Goal: Information Seeking & Learning: Learn about a topic

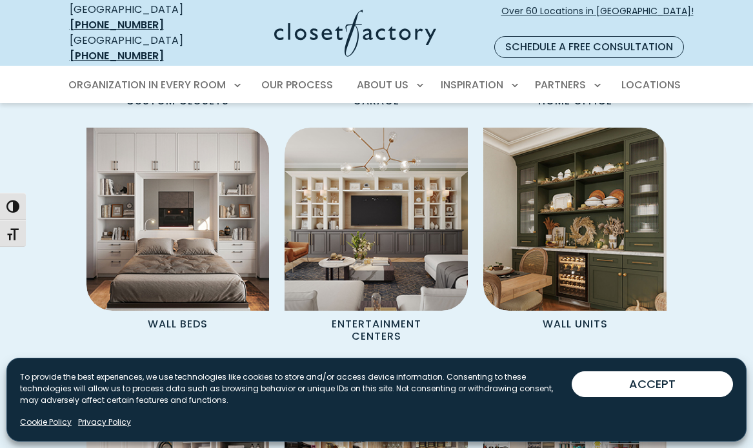
scroll to position [1249, 0]
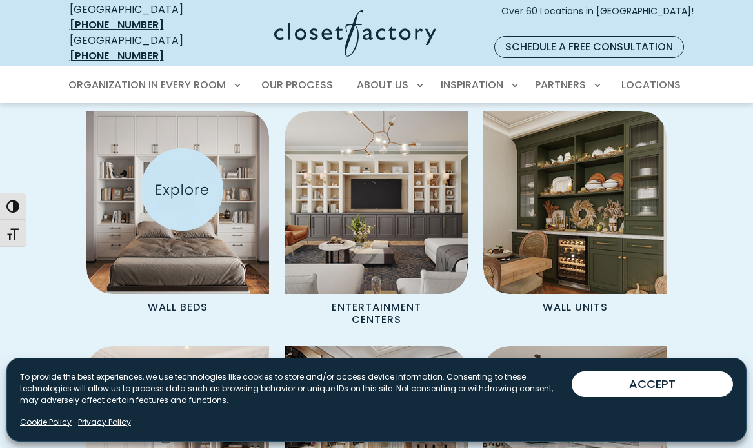
click at [182, 190] on img "Spaces Grid" at bounding box center [177, 202] width 183 height 183
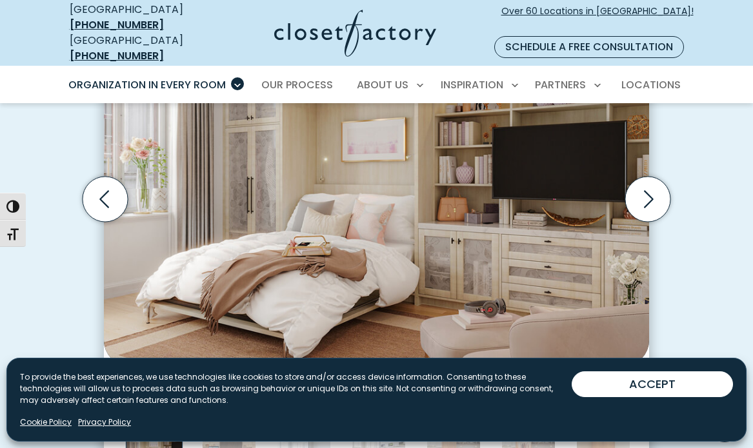
scroll to position [436, 0]
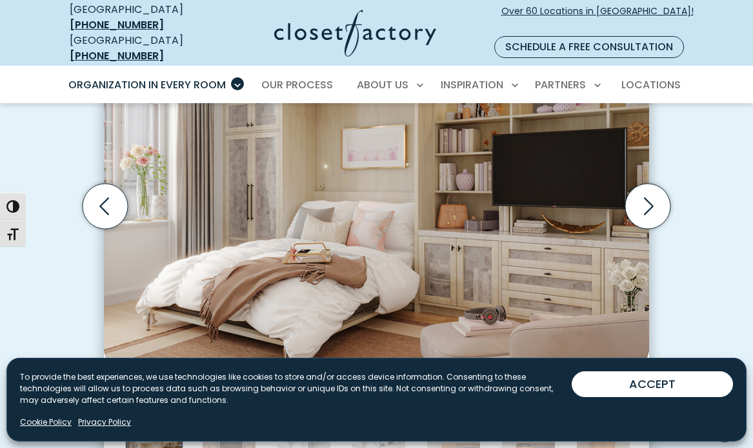
click at [420, 406] on div "To provide the best experiences, we use technologies like cookies to store and/…" at bounding box center [295, 393] width 551 height 45
click at [677, 380] on button "ACCEPT" at bounding box center [651, 384] width 161 height 26
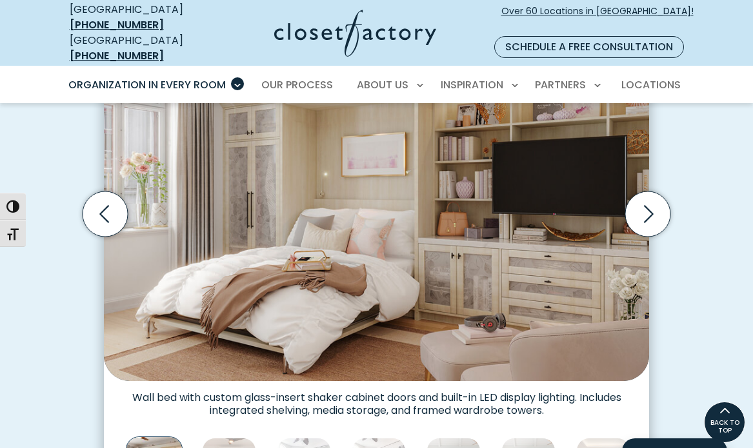
scroll to position [425, 0]
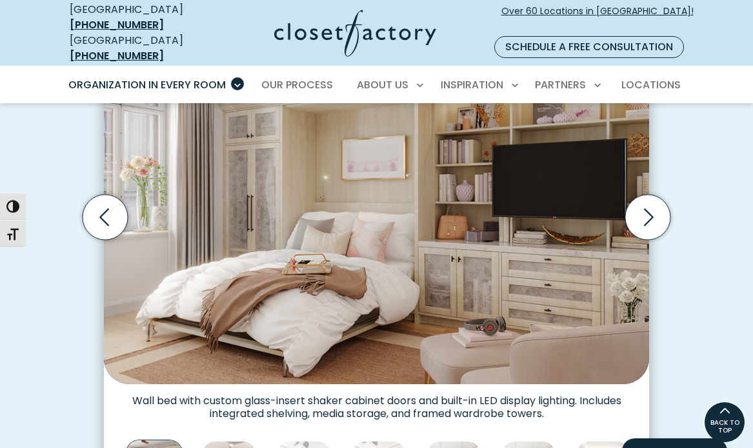
click at [640, 199] on icon "Next slide" at bounding box center [647, 217] width 45 height 45
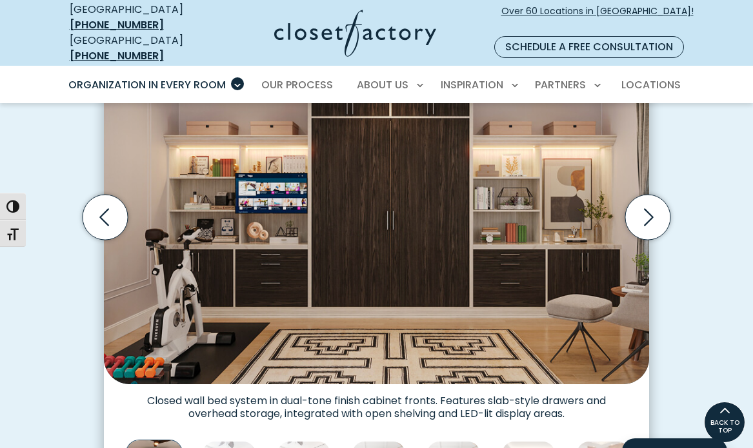
click at [651, 200] on icon "Next slide" at bounding box center [647, 217] width 45 height 45
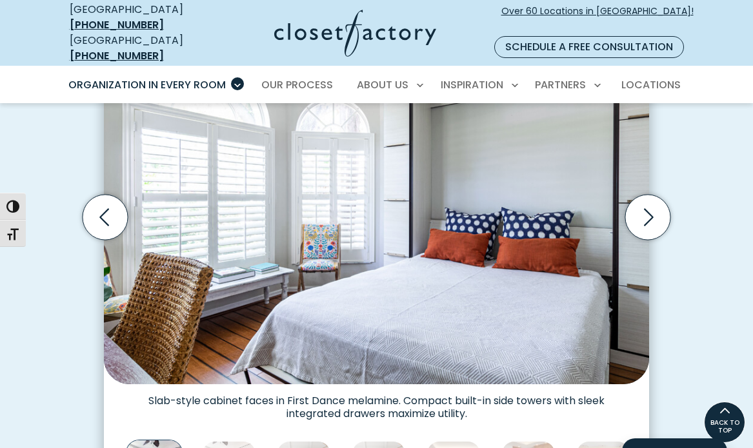
click at [649, 198] on icon "Next slide" at bounding box center [647, 217] width 45 height 45
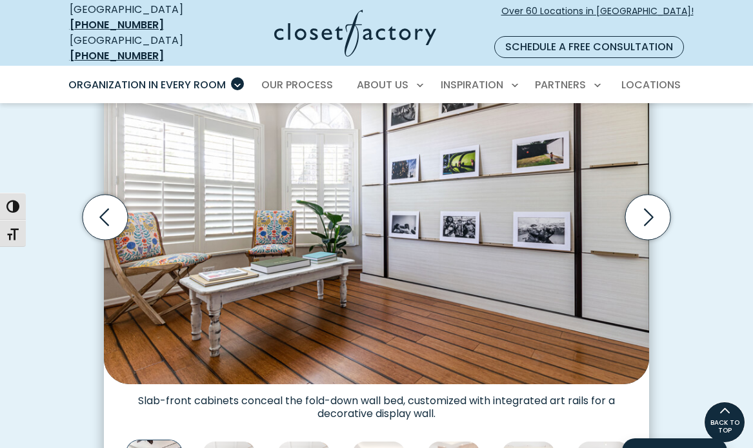
click at [648, 197] on icon "Next slide" at bounding box center [647, 217] width 45 height 45
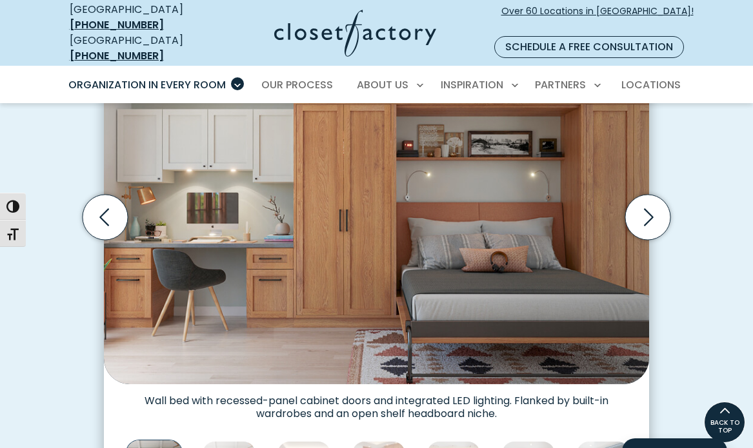
click at [648, 197] on icon "Next slide" at bounding box center [647, 217] width 45 height 45
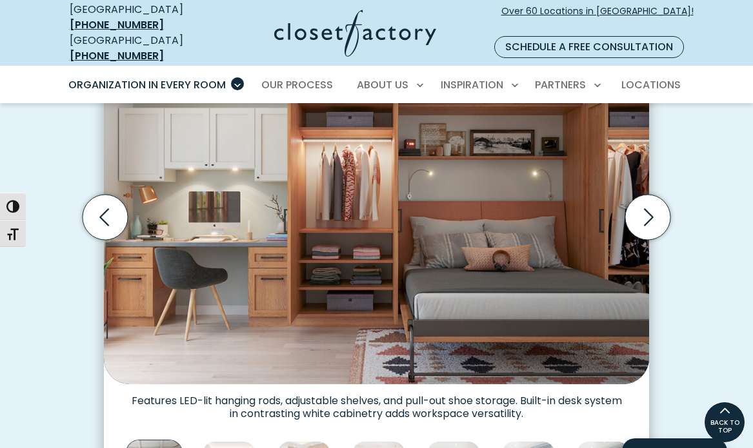
click at [648, 197] on icon "Next slide" at bounding box center [647, 217] width 45 height 45
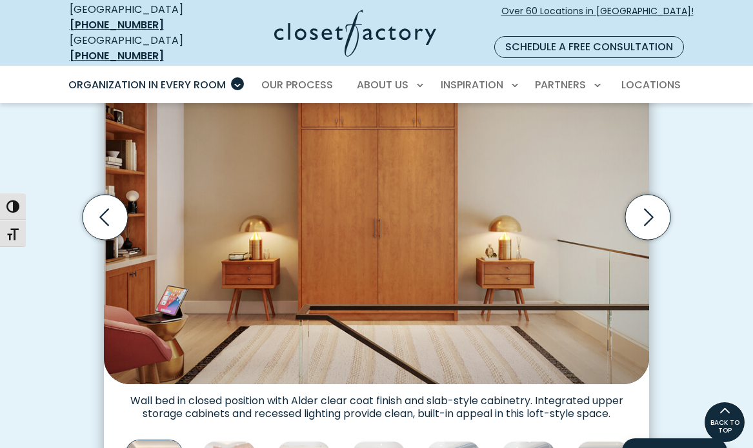
click at [648, 197] on icon "Next slide" at bounding box center [647, 217] width 45 height 45
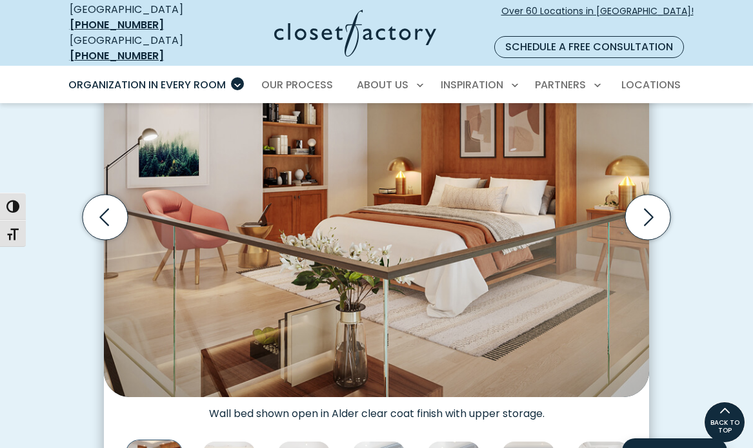
click at [648, 197] on icon "Next slide" at bounding box center [647, 217] width 45 height 45
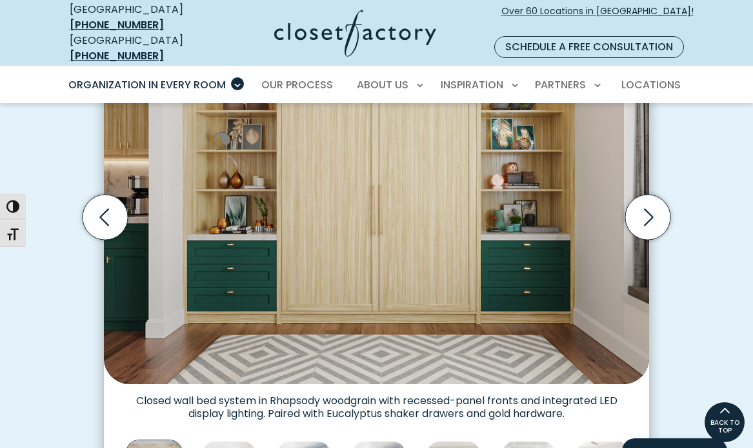
click at [648, 197] on icon "Next slide" at bounding box center [647, 217] width 45 height 45
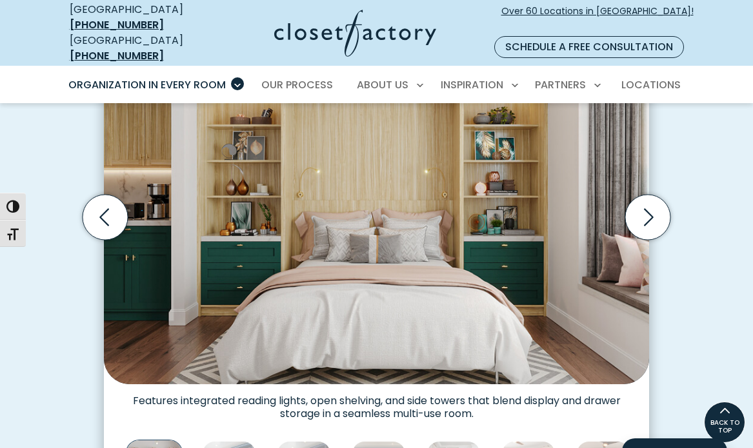
click at [648, 196] on icon "Next slide" at bounding box center [647, 217] width 45 height 45
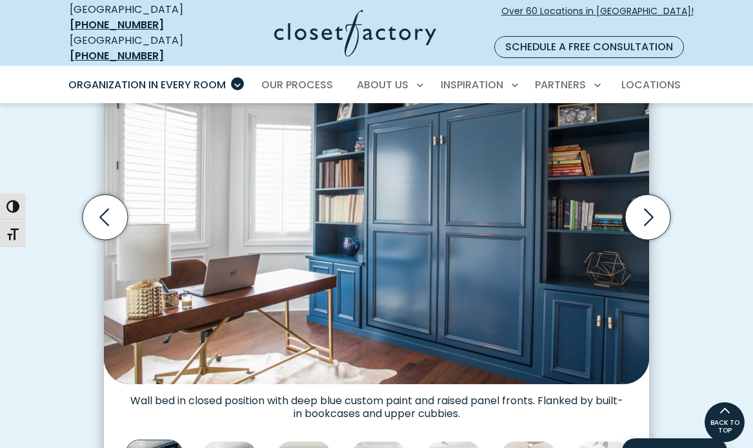
click at [648, 197] on icon "Next slide" at bounding box center [647, 217] width 45 height 45
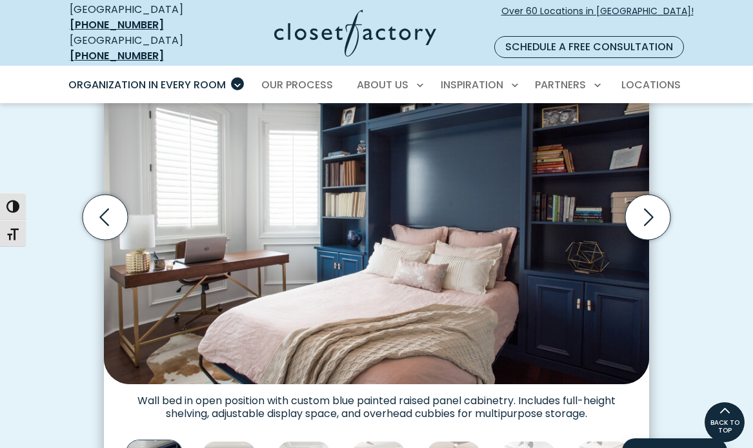
click at [648, 197] on icon "Next slide" at bounding box center [647, 217] width 45 height 45
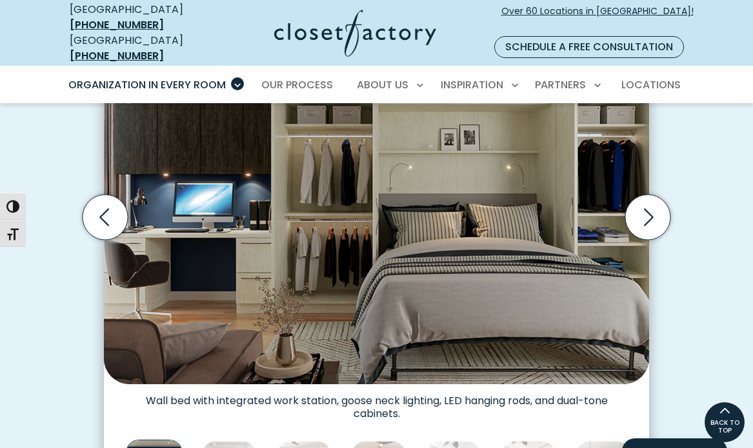
click at [648, 197] on icon "Next slide" at bounding box center [647, 217] width 45 height 45
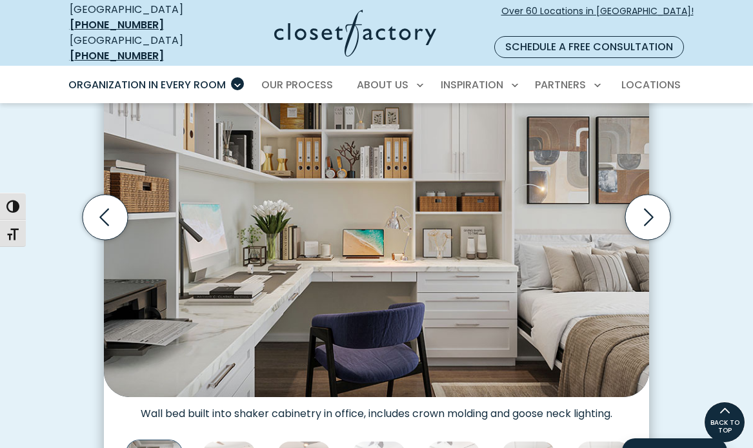
click at [648, 197] on icon "Next slide" at bounding box center [647, 217] width 45 height 45
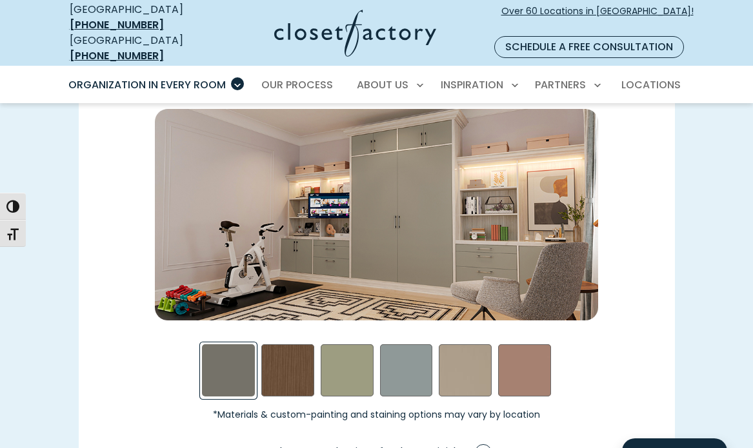
scroll to position [1739, 0]
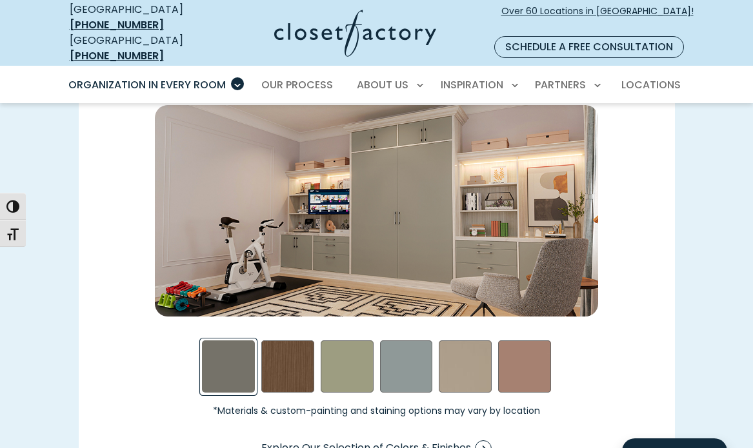
click at [405, 355] on div "Steel Blue Swatch" at bounding box center [406, 367] width 53 height 53
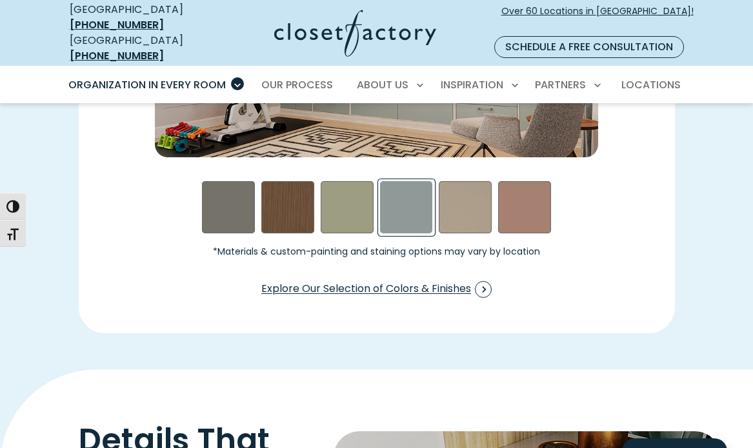
scroll to position [1909, 0]
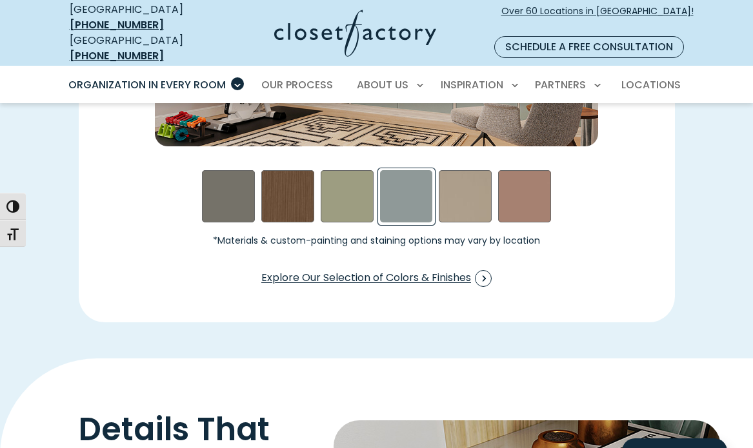
click at [447, 270] on span "Explore Our Selection of Colors & Finishes" at bounding box center [376, 278] width 230 height 17
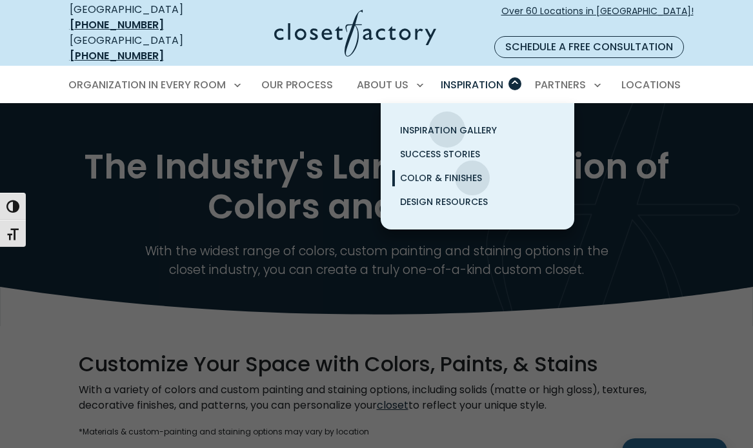
click at [447, 124] on span "Inspiration Gallery" at bounding box center [448, 130] width 97 height 13
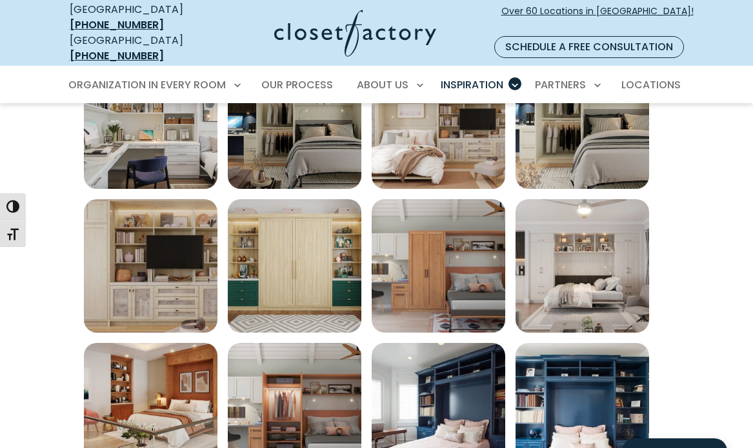
scroll to position [513, 0]
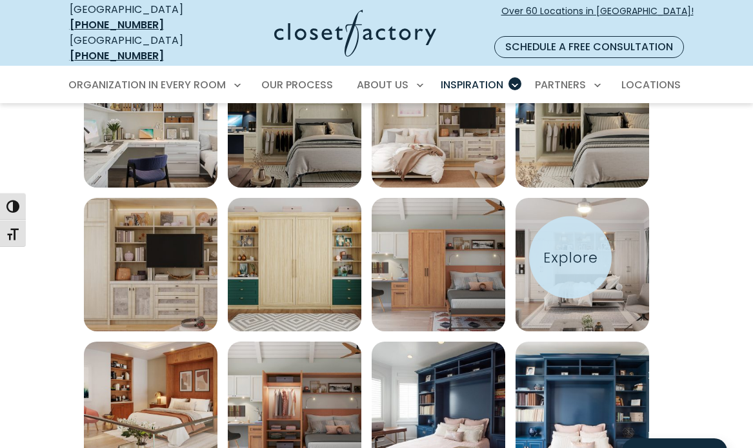
click at [570, 257] on img "Open inspiration gallery to preview enlarged image" at bounding box center [582, 265] width 134 height 134
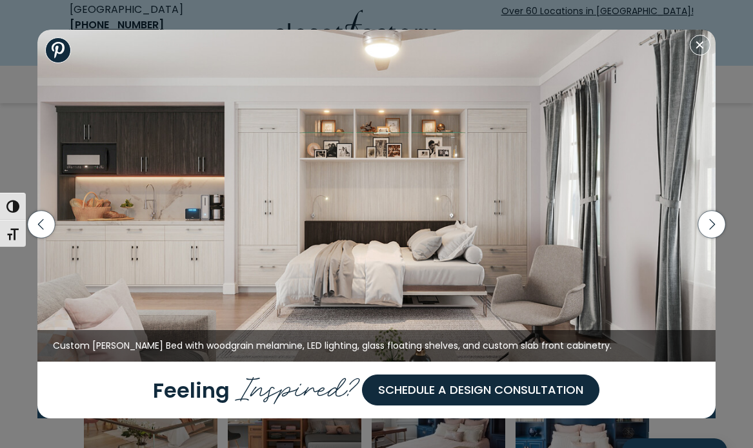
click at [711, 219] on icon "button" at bounding box center [710, 223] width 27 height 27
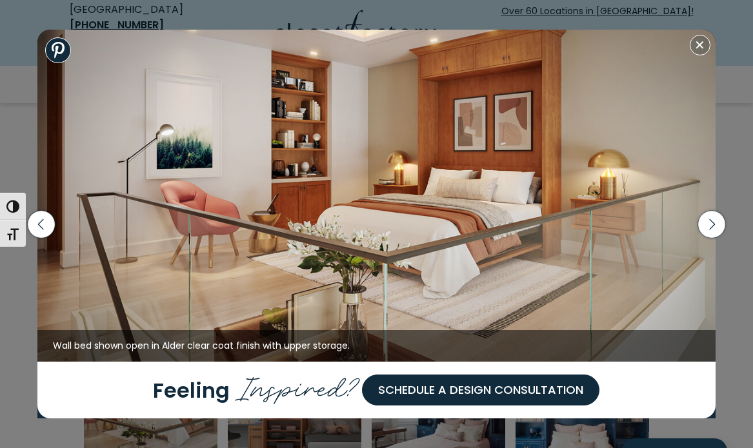
click at [711, 219] on icon "button" at bounding box center [710, 223] width 27 height 27
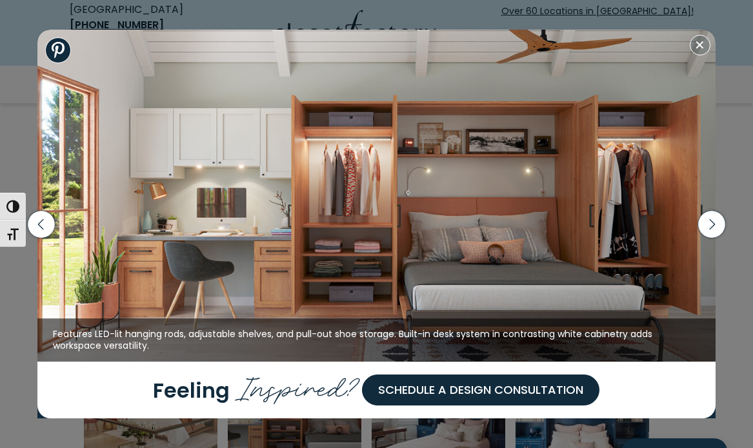
click at [42, 226] on icon "button" at bounding box center [41, 223] width 27 height 27
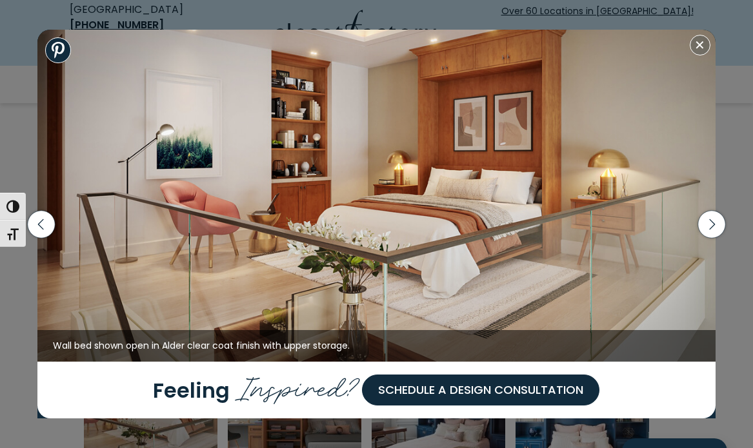
click at [42, 226] on icon "button" at bounding box center [41, 223] width 27 height 27
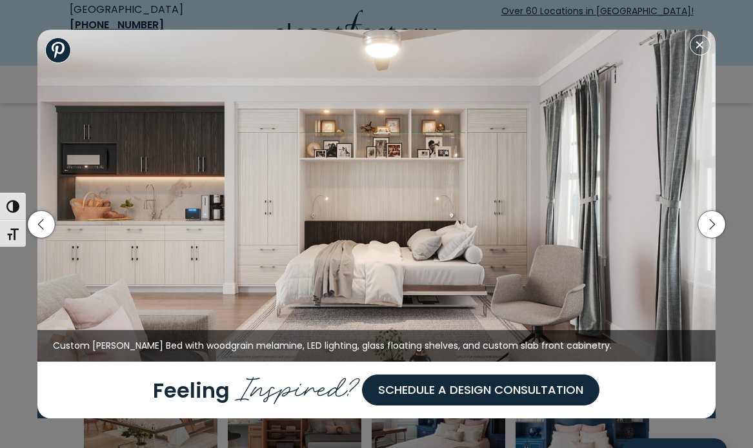
click at [43, 228] on icon "button" at bounding box center [41, 224] width 6 height 11
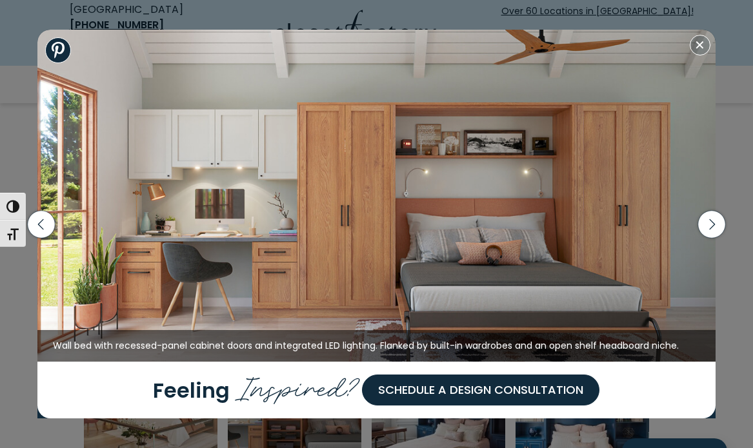
click at [43, 228] on icon "button" at bounding box center [41, 224] width 6 height 11
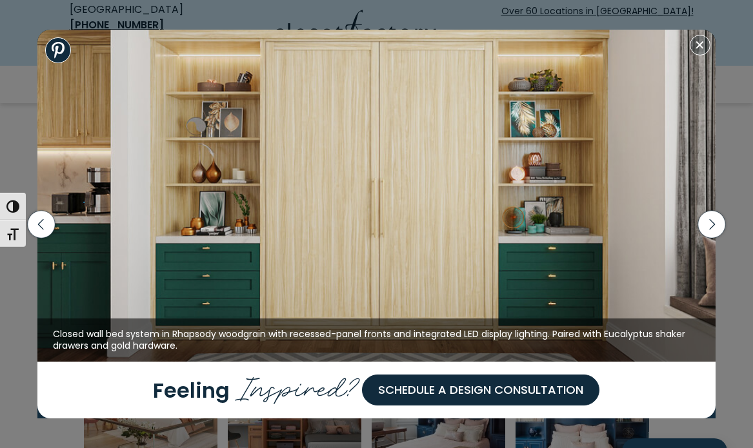
click at [43, 228] on icon "button" at bounding box center [41, 224] width 6 height 11
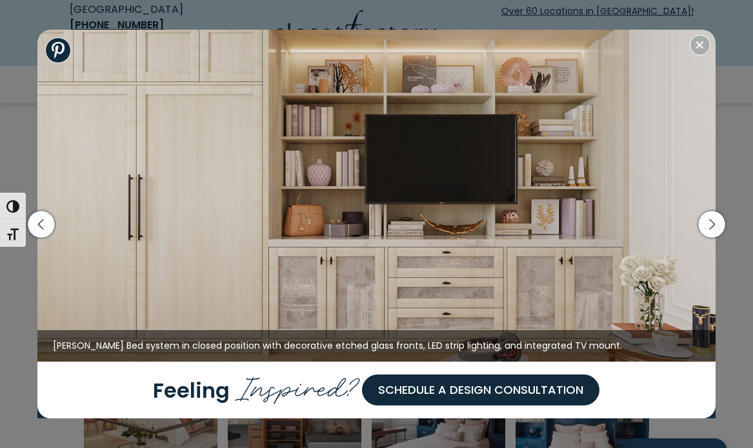
click at [43, 228] on icon "button" at bounding box center [41, 223] width 27 height 27
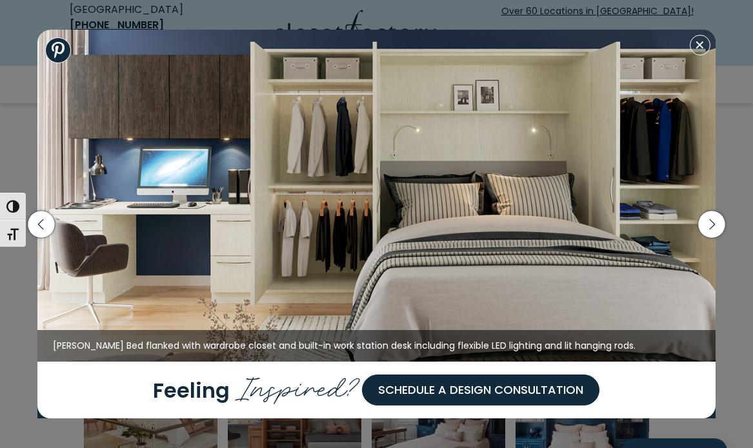
click at [43, 227] on icon "button" at bounding box center [41, 223] width 27 height 27
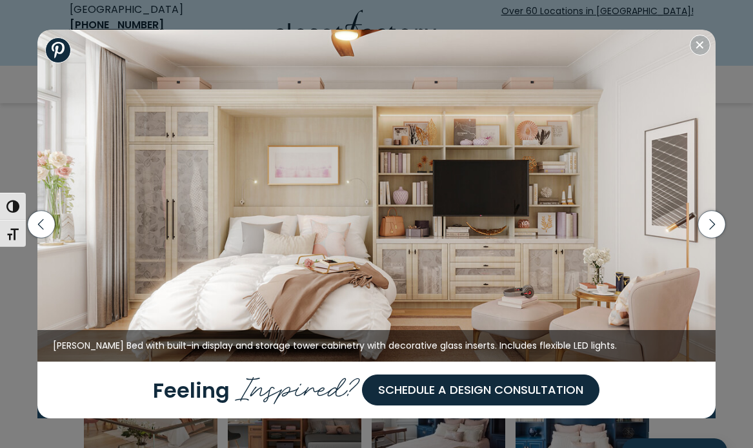
click at [43, 226] on icon "button" at bounding box center [41, 223] width 27 height 27
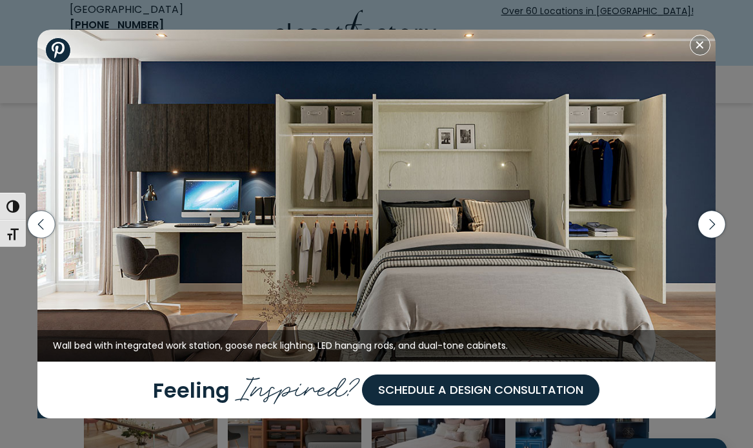
click at [43, 226] on icon "button" at bounding box center [41, 223] width 27 height 27
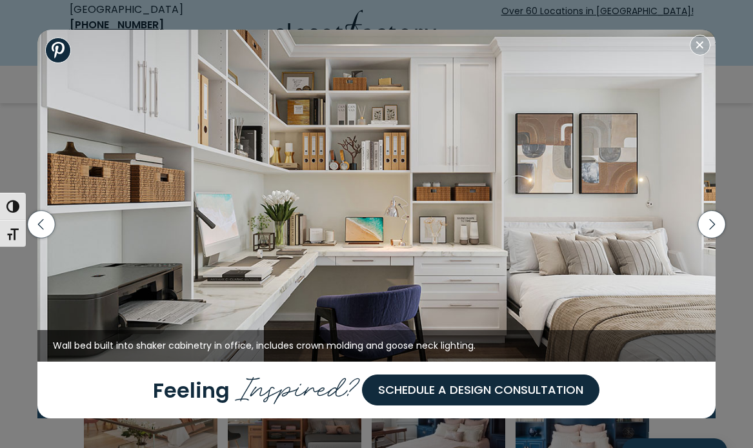
click at [43, 224] on icon "button" at bounding box center [41, 223] width 27 height 27
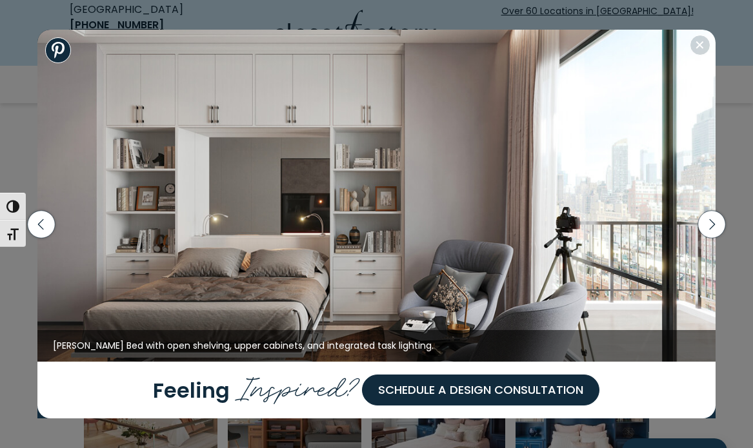
click at [43, 224] on icon "button" at bounding box center [41, 223] width 27 height 27
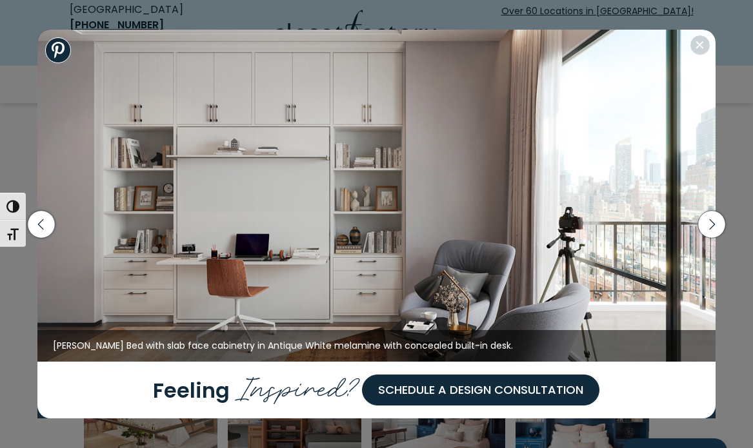
click at [43, 224] on icon "button" at bounding box center [41, 223] width 27 height 27
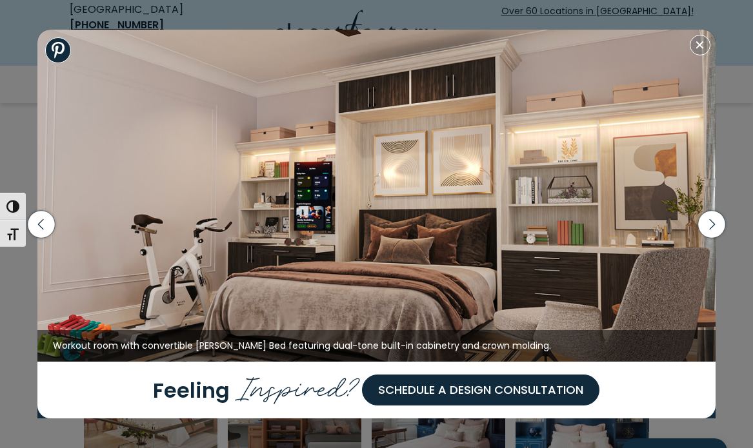
click at [43, 224] on icon "button" at bounding box center [41, 223] width 27 height 27
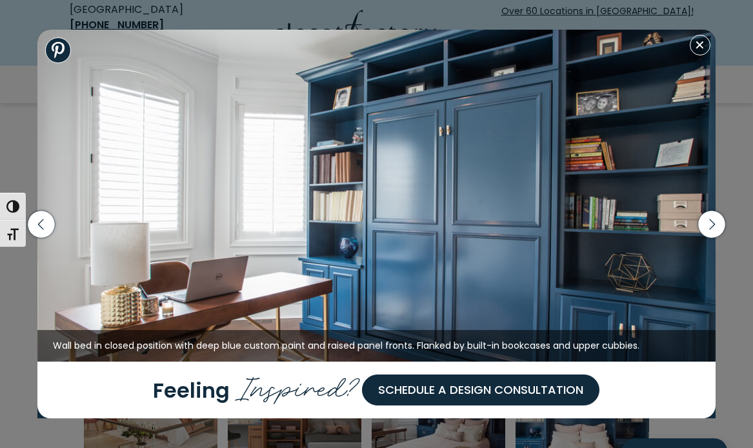
click at [43, 224] on icon "button" at bounding box center [41, 223] width 27 height 27
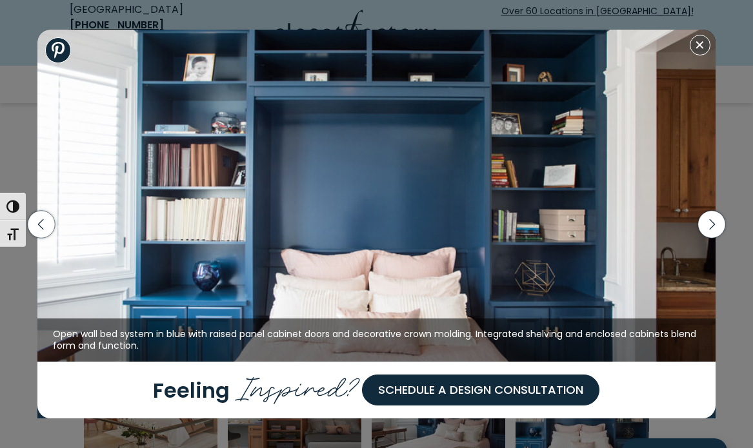
click at [43, 224] on icon "button" at bounding box center [41, 223] width 27 height 27
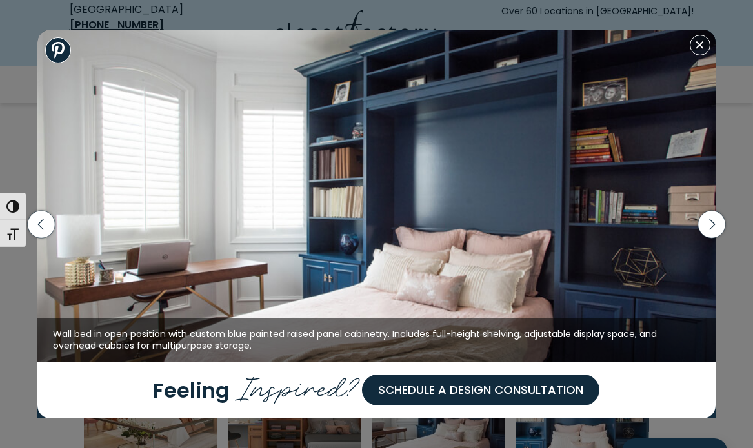
click at [43, 224] on icon "button" at bounding box center [41, 223] width 27 height 27
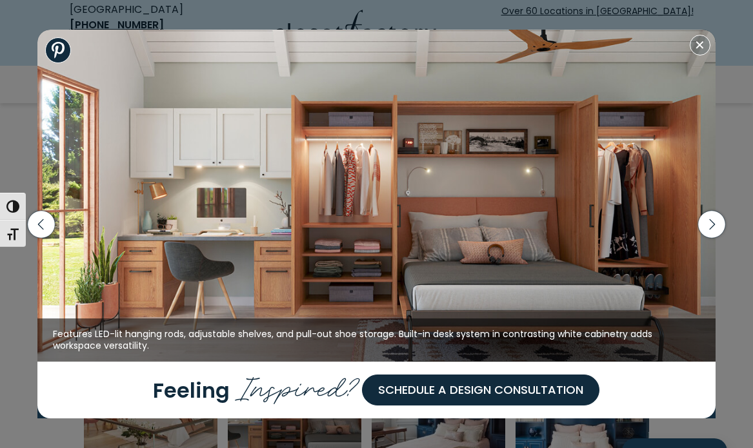
click at [43, 224] on icon "button" at bounding box center [41, 223] width 27 height 27
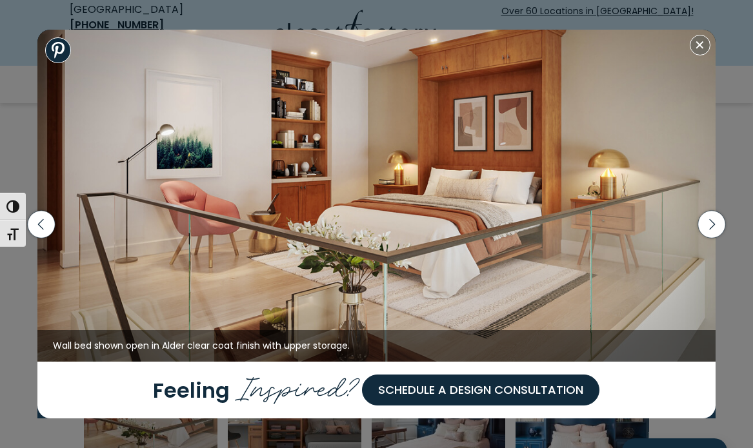
click at [43, 223] on icon "button" at bounding box center [41, 223] width 27 height 27
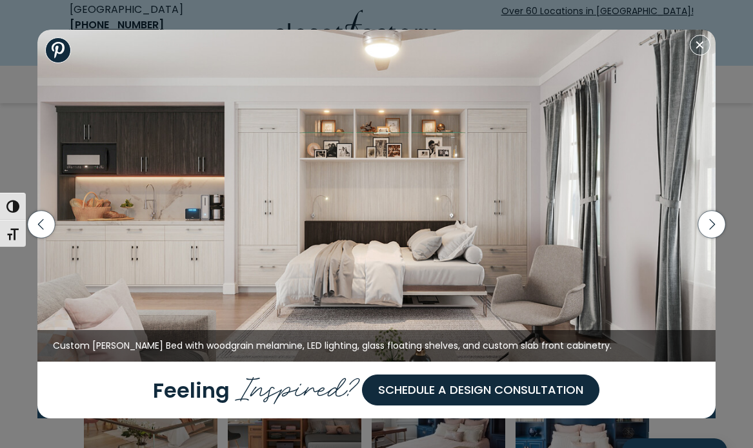
click at [379, 241] on img at bounding box center [376, 196] width 678 height 332
click at [386, 262] on img at bounding box center [376, 196] width 678 height 332
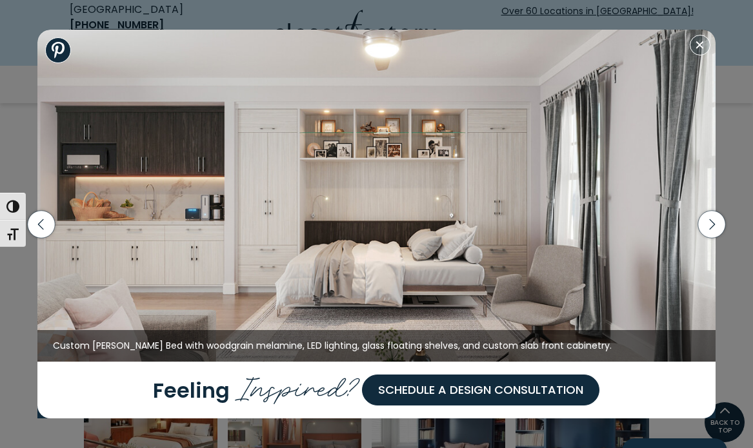
scroll to position [484, 0]
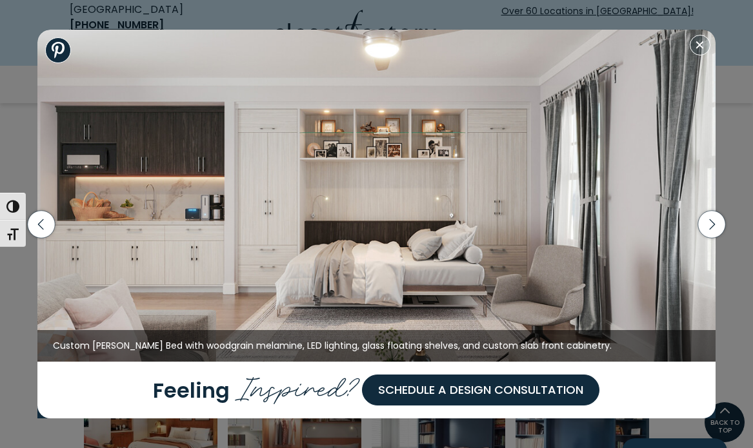
click at [702, 52] on button "Close modal" at bounding box center [699, 45] width 21 height 21
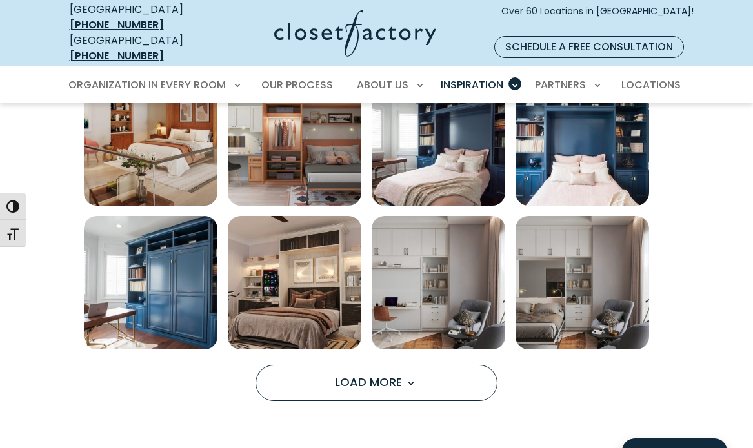
scroll to position [810, 0]
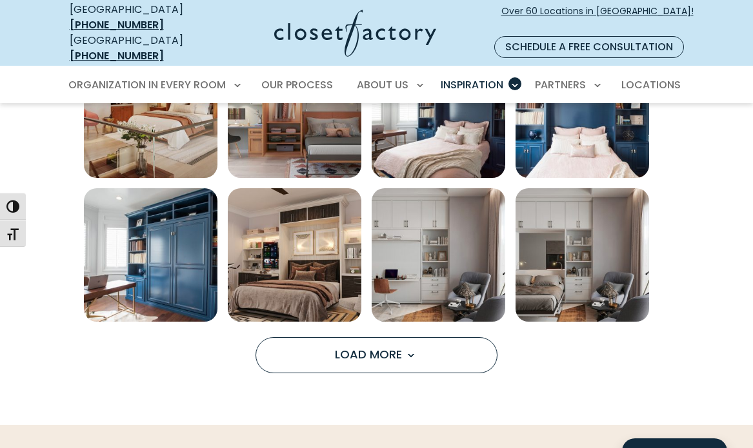
click at [368, 346] on span "Load More" at bounding box center [377, 354] width 84 height 16
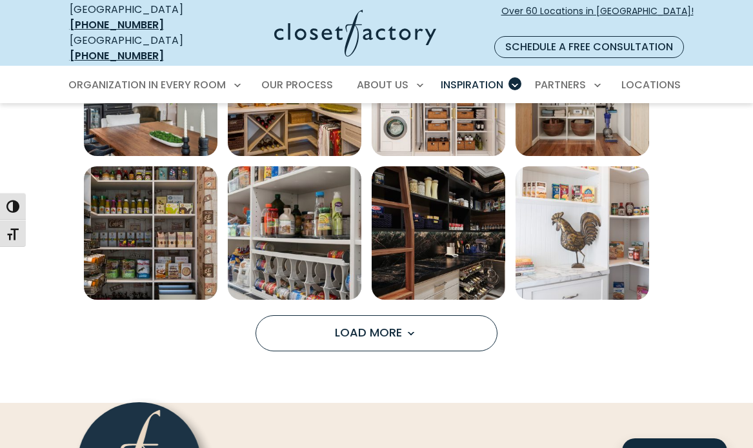
scroll to position [847, 0]
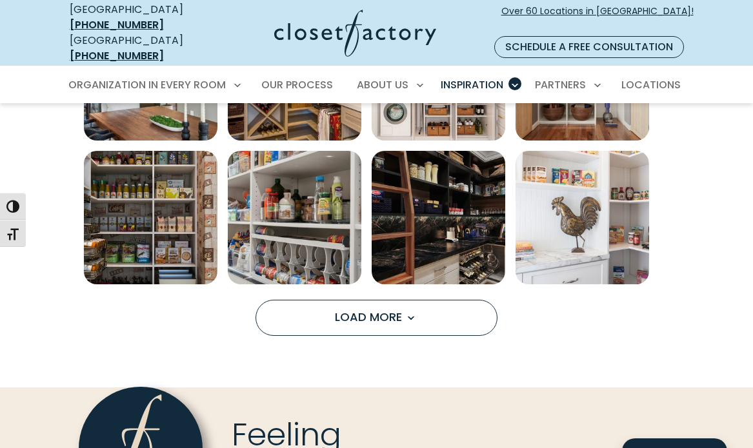
click at [398, 309] on span "Load More" at bounding box center [377, 317] width 84 height 16
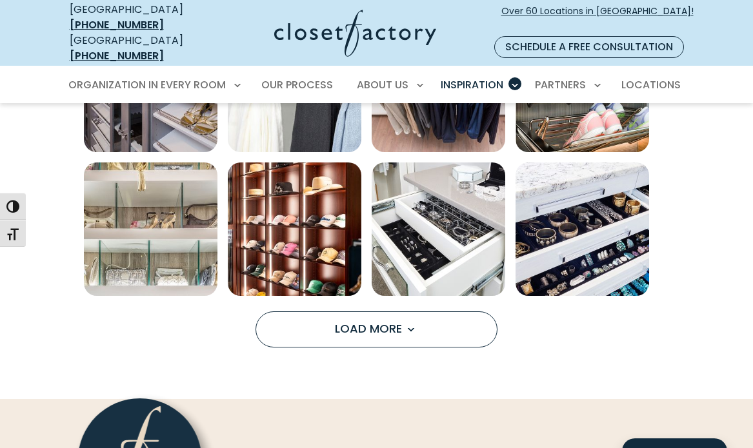
scroll to position [835, 0]
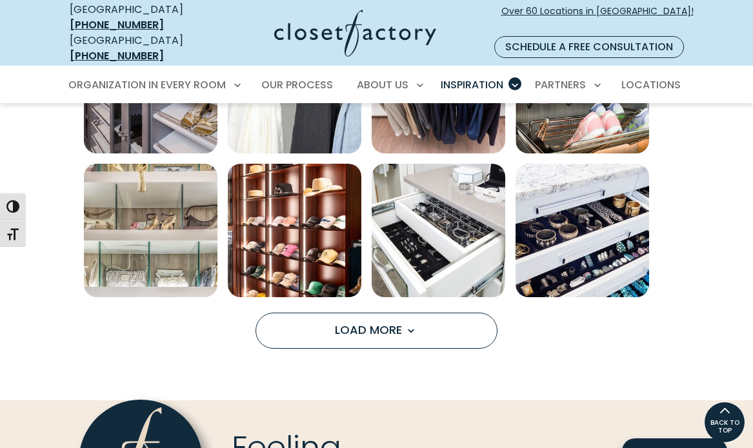
click at [373, 322] on span "Load More" at bounding box center [377, 330] width 84 height 16
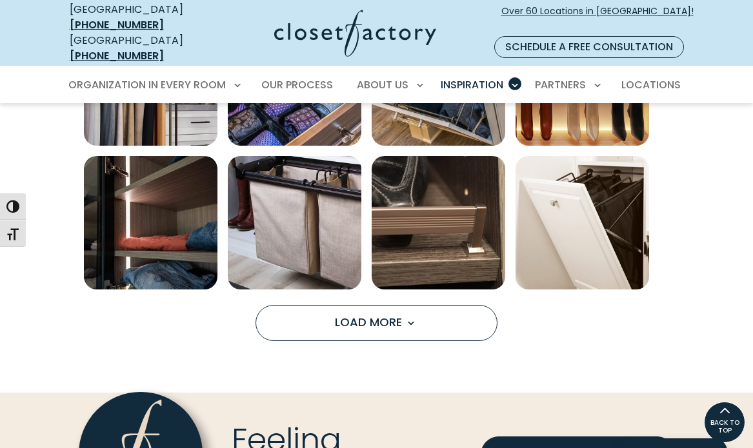
scroll to position [1416, 0]
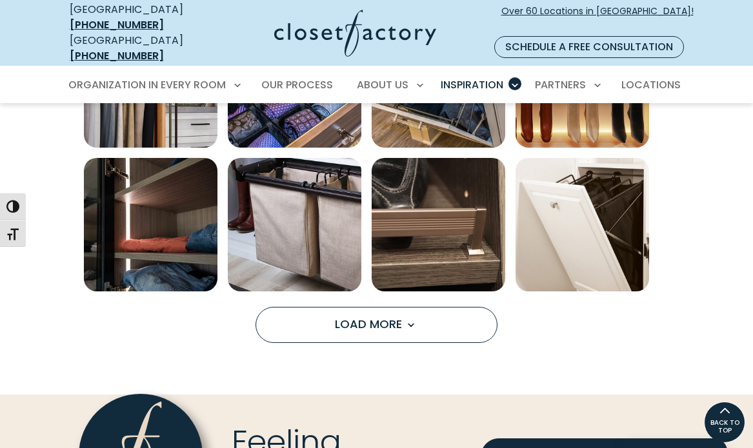
click at [370, 316] on span "Load More" at bounding box center [377, 324] width 84 height 16
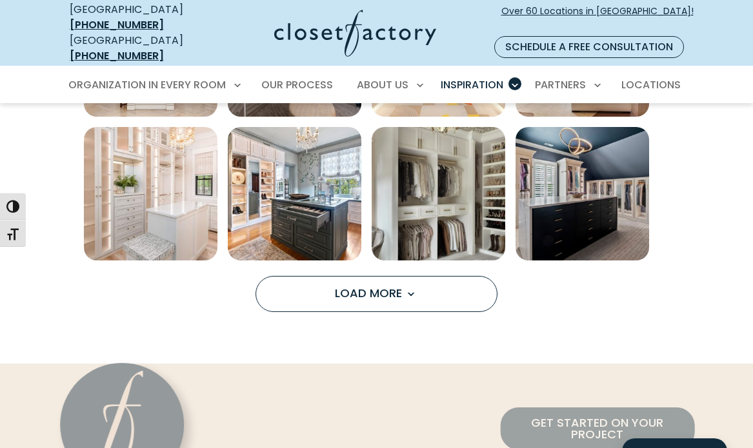
scroll to position [876, 0]
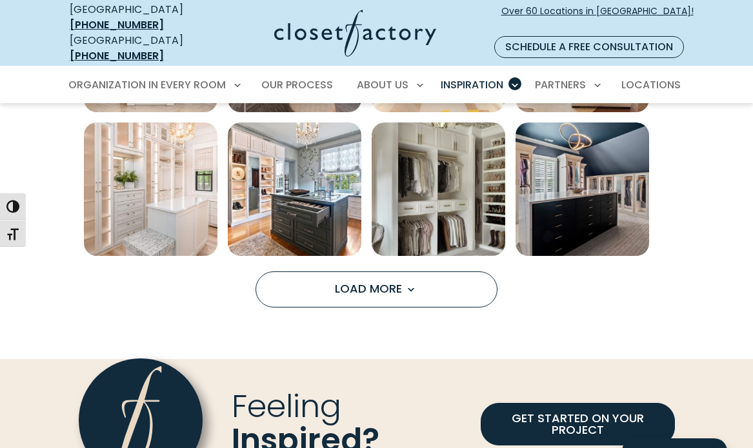
click at [401, 272] on button "Load More" at bounding box center [376, 290] width 242 height 36
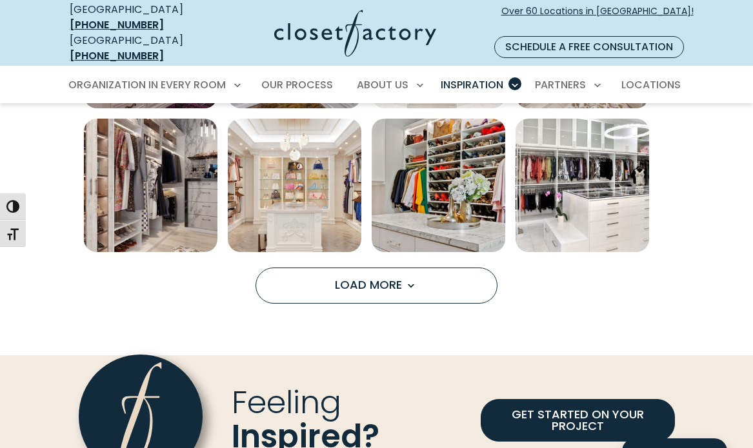
scroll to position [1463, 0]
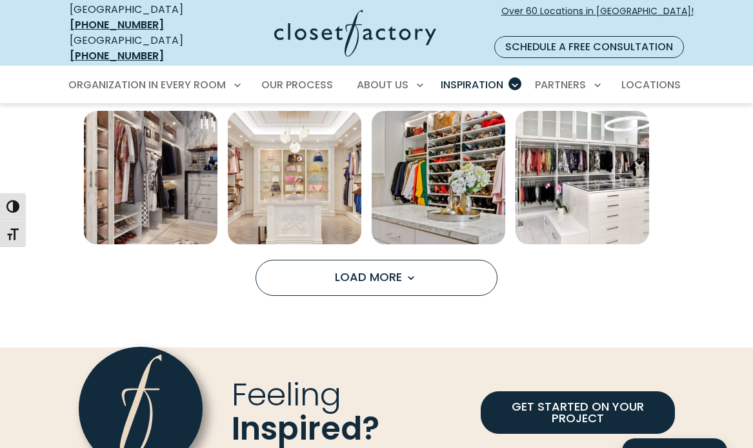
click at [375, 260] on button "Load More" at bounding box center [376, 278] width 242 height 36
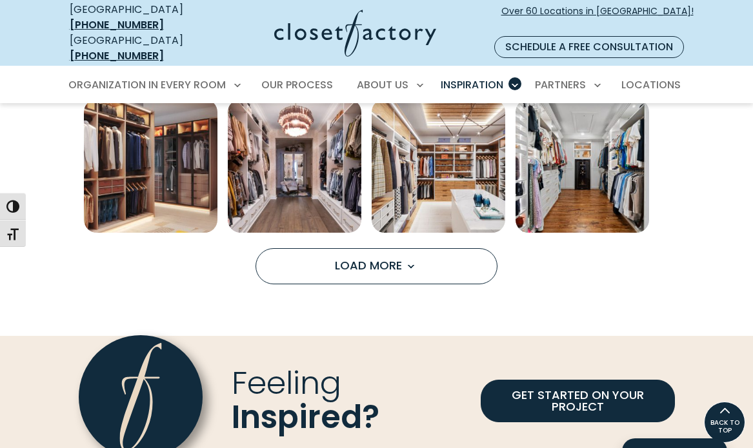
scroll to position [2047, 0]
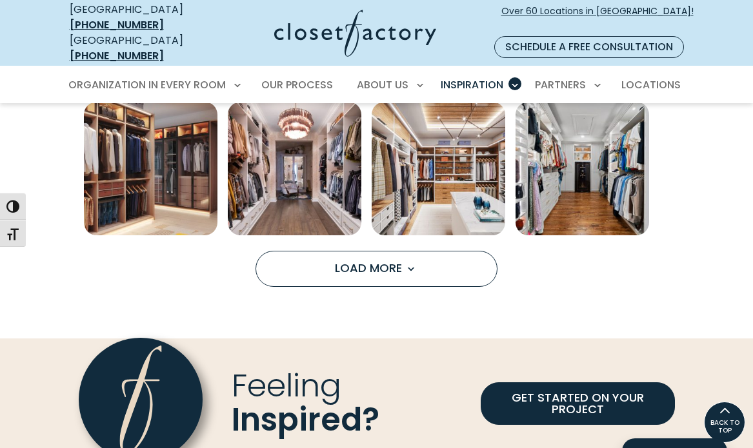
click at [402, 251] on button "Load More" at bounding box center [376, 269] width 242 height 36
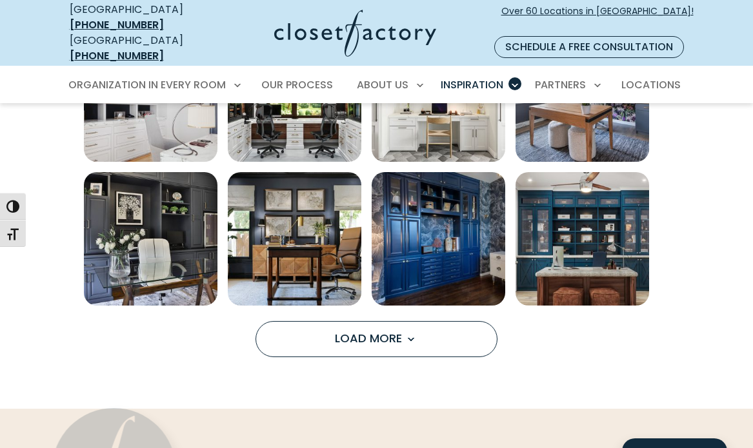
scroll to position [844, 0]
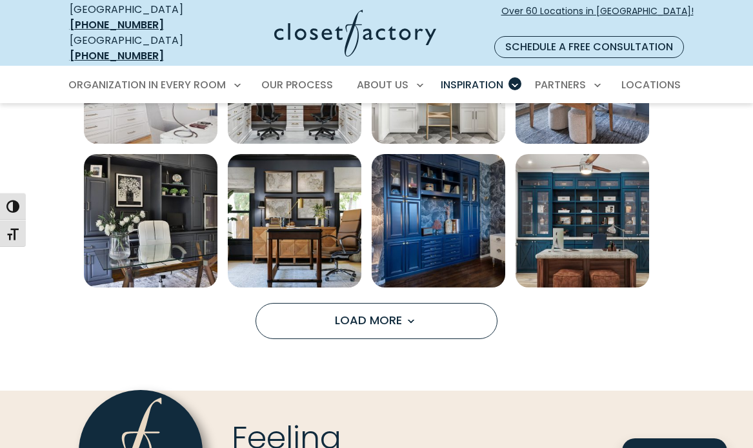
click at [381, 312] on span "Load More" at bounding box center [377, 320] width 84 height 16
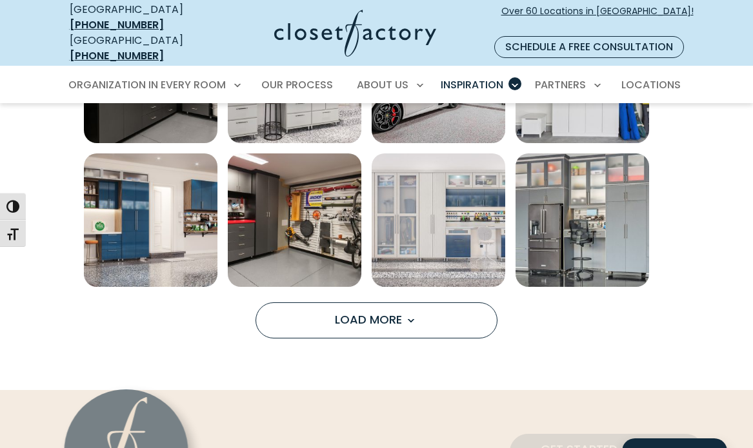
scroll to position [882, 0]
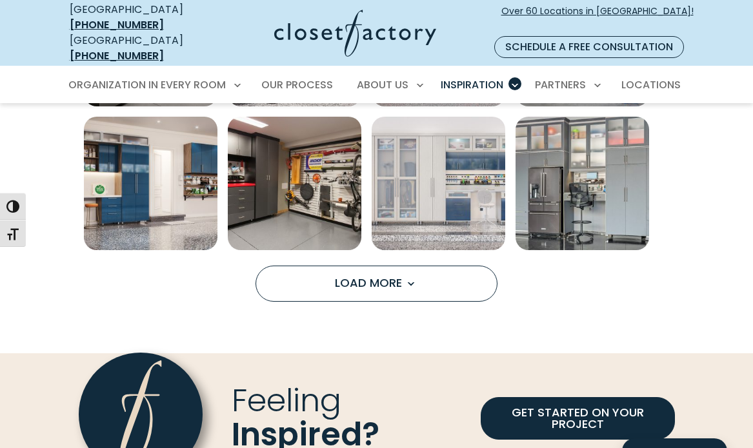
click at [398, 275] on span "Load More" at bounding box center [377, 283] width 84 height 16
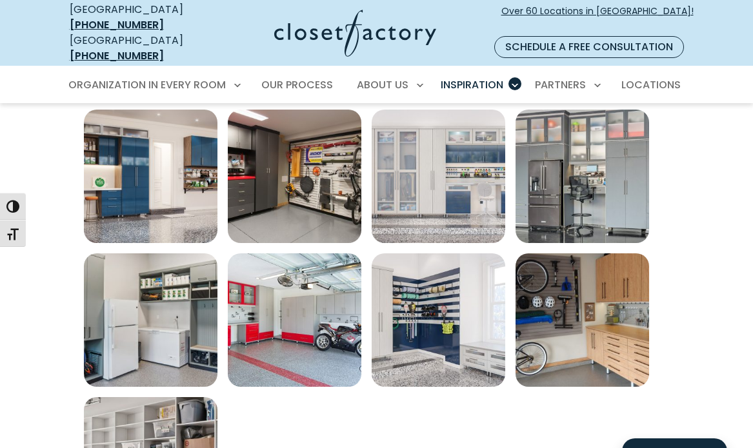
scroll to position [887, 0]
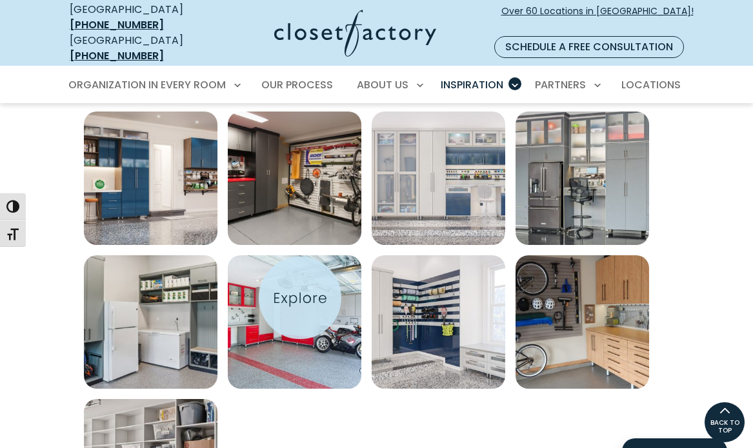
click at [300, 298] on img "Open inspiration gallery to preview enlarged image" at bounding box center [295, 322] width 134 height 134
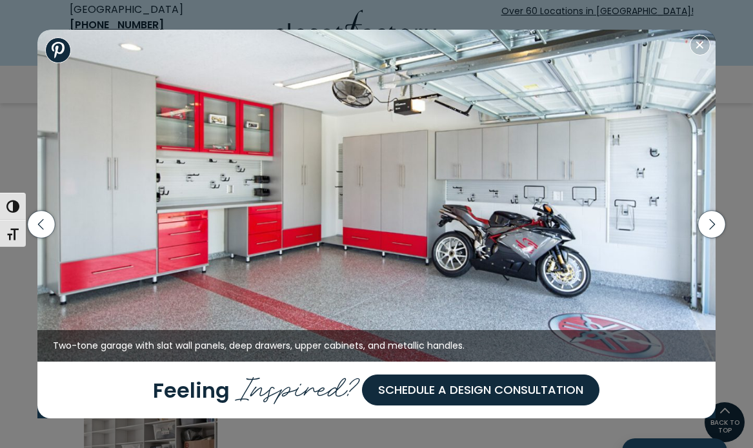
click at [713, 224] on icon "button" at bounding box center [710, 223] width 27 height 27
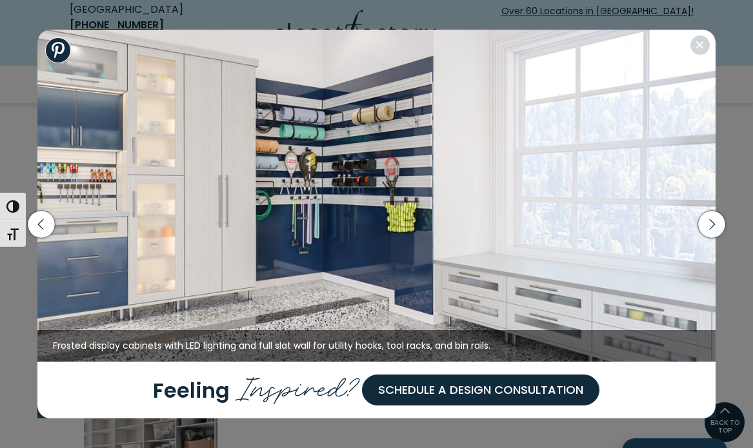
click at [711, 227] on icon "button" at bounding box center [712, 224] width 6 height 11
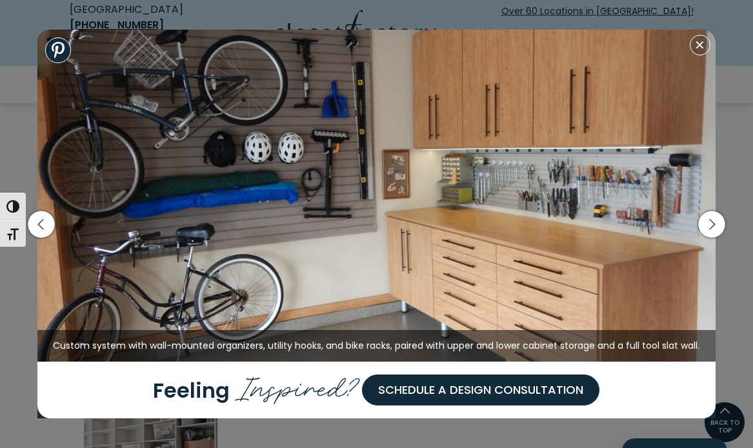
click at [710, 227] on icon "button" at bounding box center [710, 223] width 27 height 27
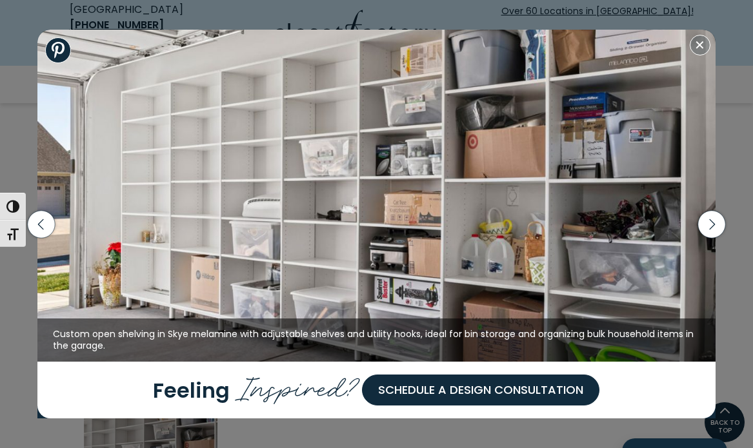
click at [710, 228] on icon "button" at bounding box center [712, 224] width 6 height 11
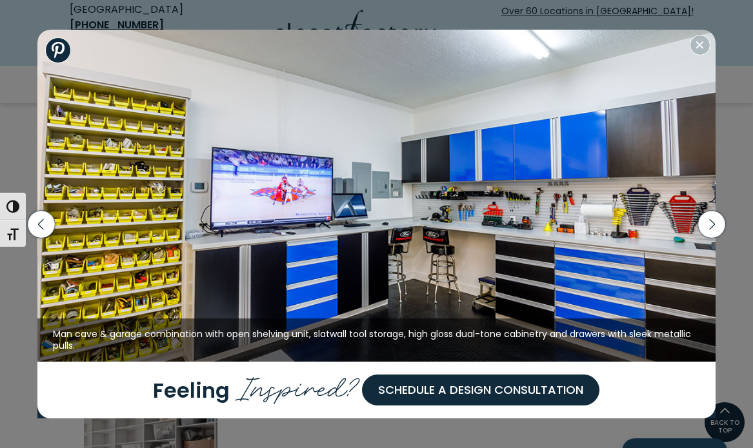
click at [707, 225] on icon "button" at bounding box center [710, 223] width 27 height 27
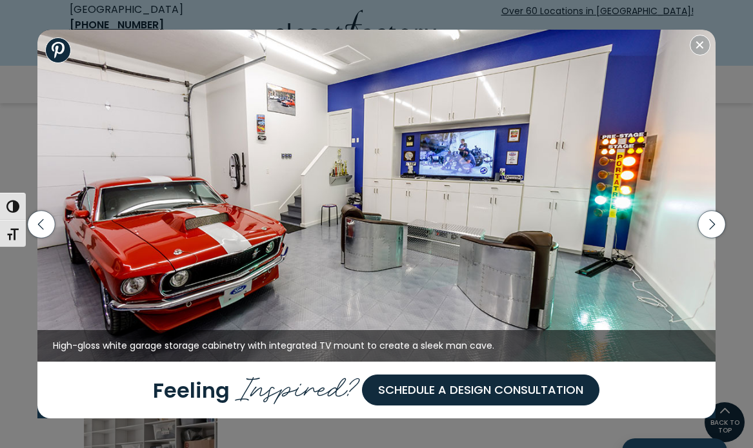
click at [703, 224] on icon "button" at bounding box center [710, 223] width 27 height 27
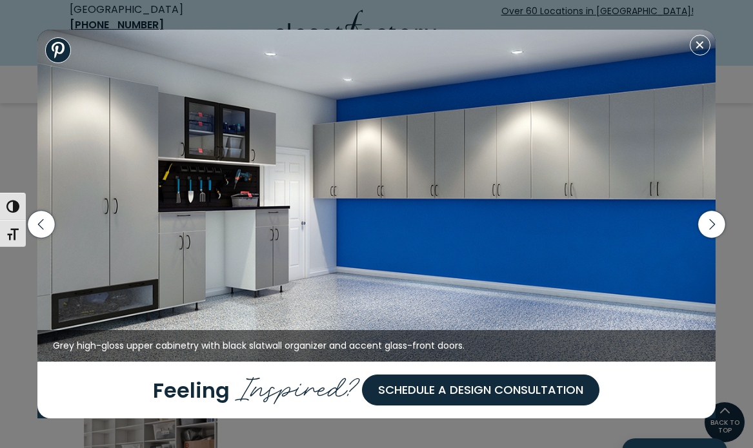
click at [702, 48] on button "Close modal" at bounding box center [699, 45] width 21 height 21
